Goal: Information Seeking & Learning: Understand process/instructions

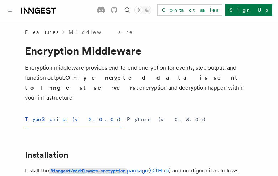
click at [47, 111] on button "TypeScript (v2.0.0+)" at bounding box center [73, 119] width 96 height 16
click at [127, 111] on button "Python (v0.3.0+)" at bounding box center [166, 119] width 79 height 16
